Goal: Information Seeking & Learning: Learn about a topic

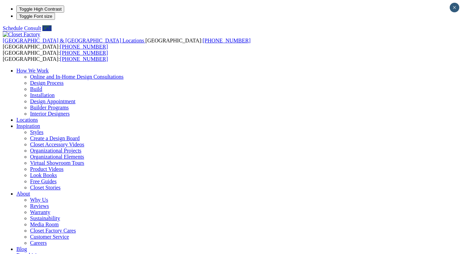
scroll to position [11, 0]
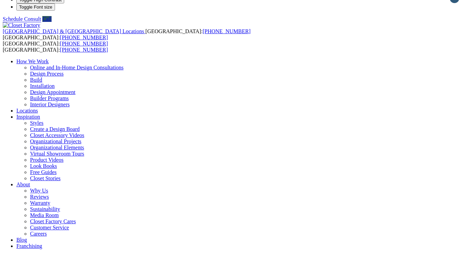
scroll to position [9, 0]
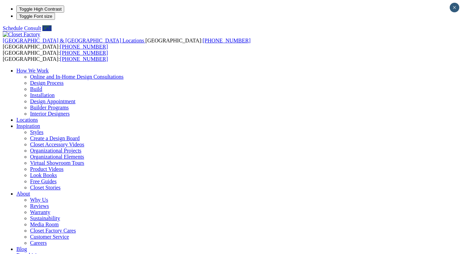
select select "**"
click at [42, 252] on link "Franchising" at bounding box center [29, 255] width 26 height 6
